Goal: Find specific page/section: Find specific page/section

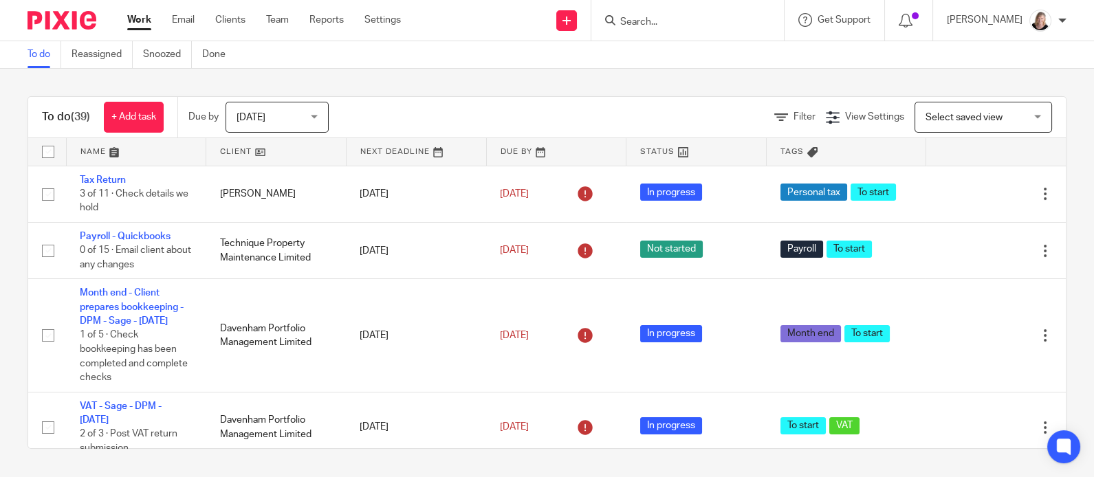
click at [661, 21] on input "Search" at bounding box center [681, 22] width 124 height 12
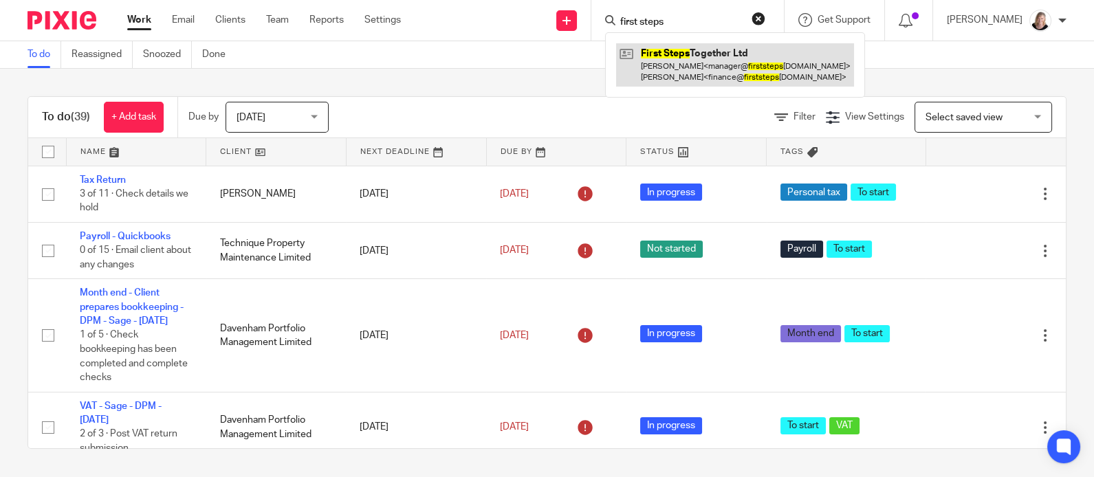
type input "first steps"
click at [710, 65] on link at bounding box center [735, 64] width 238 height 43
